Goal: Transaction & Acquisition: Purchase product/service

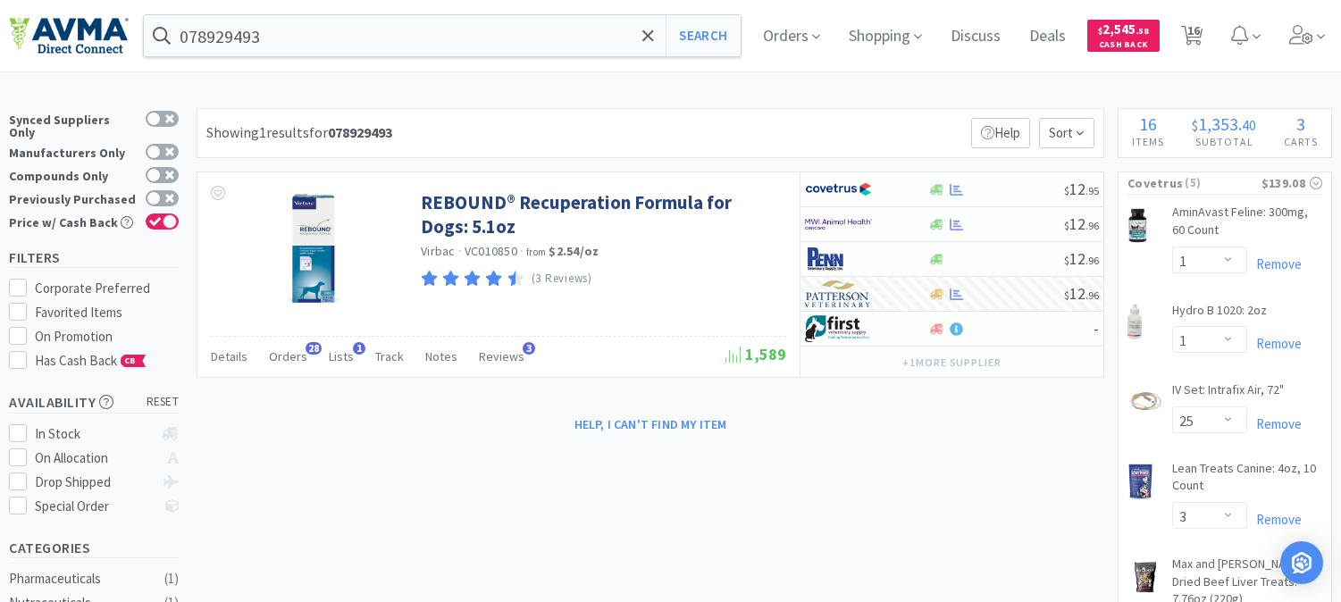
select select "1"
select select "25"
select select "3"
select select "1"
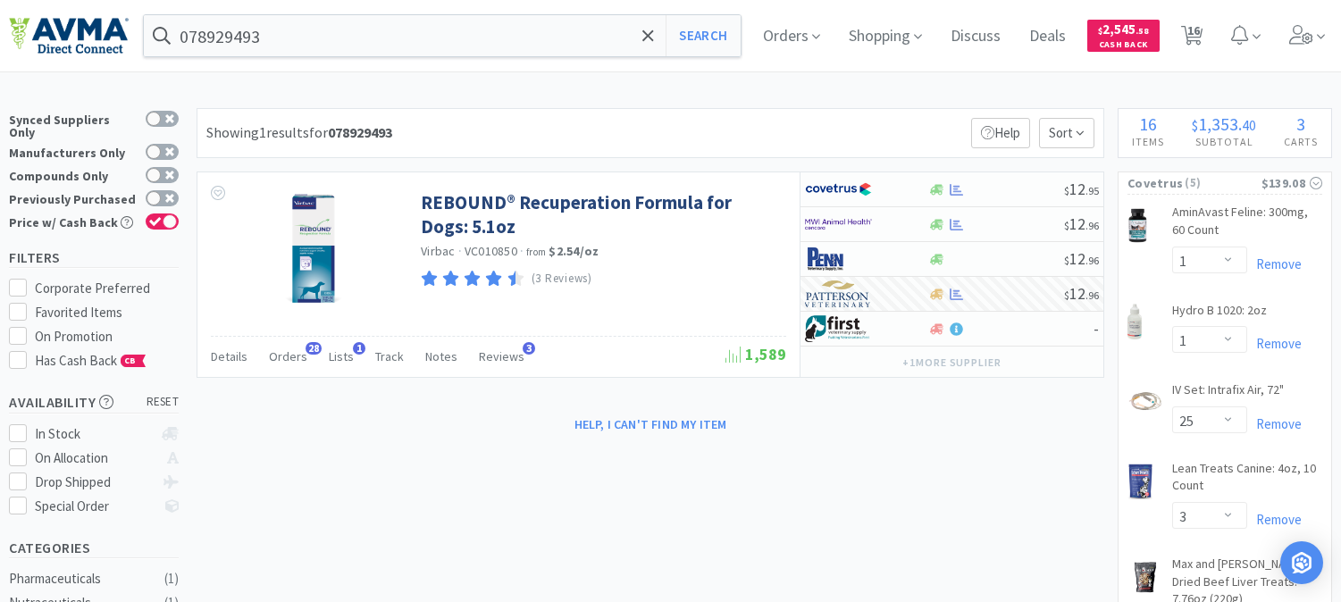
select select "1"
select select "2"
select select "3"
select select "96"
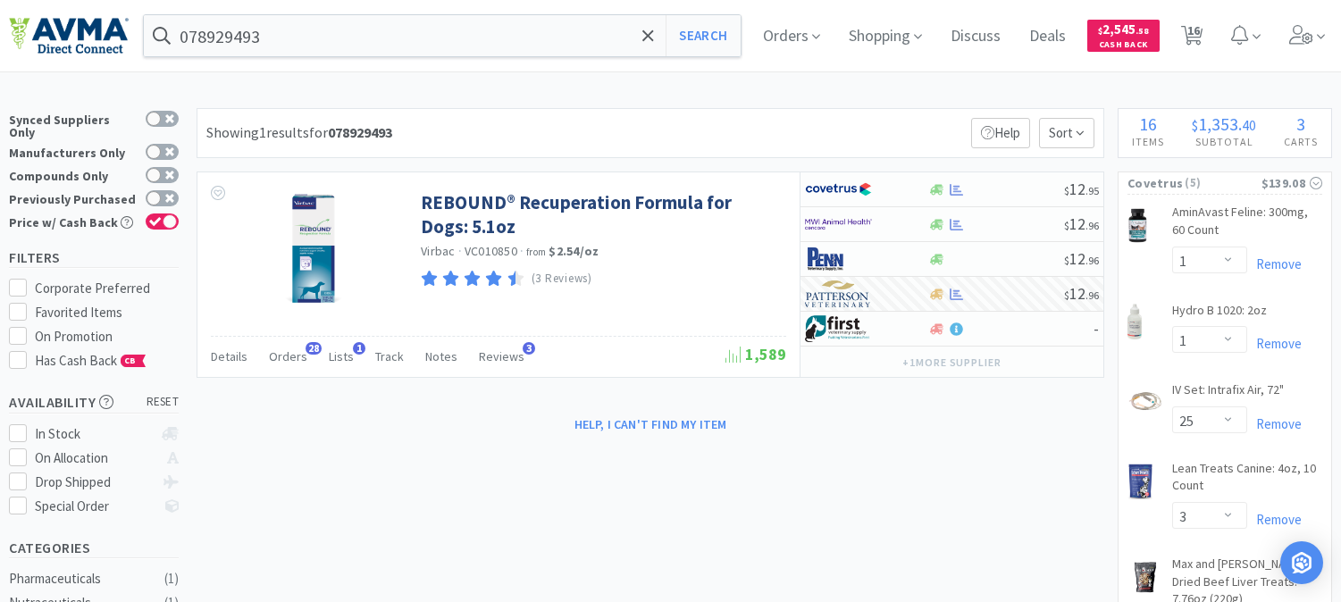
select select "3"
select select "1"
select select "14"
select select "1"
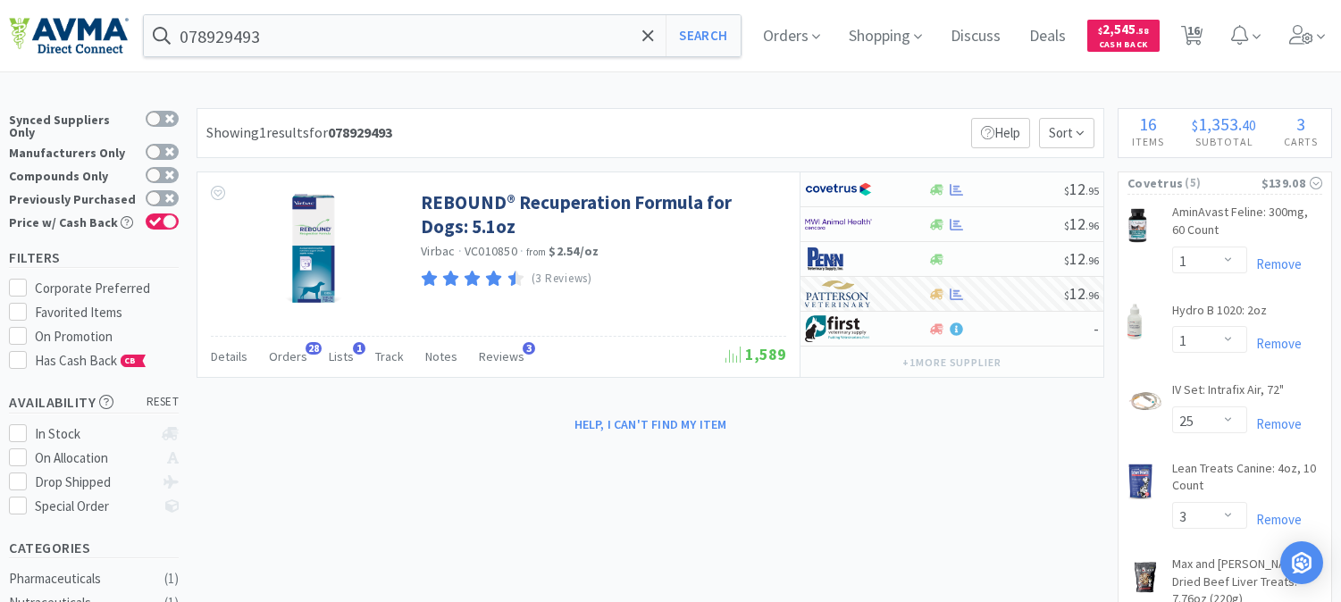
select select "1"
